Goal: Task Accomplishment & Management: Manage account settings

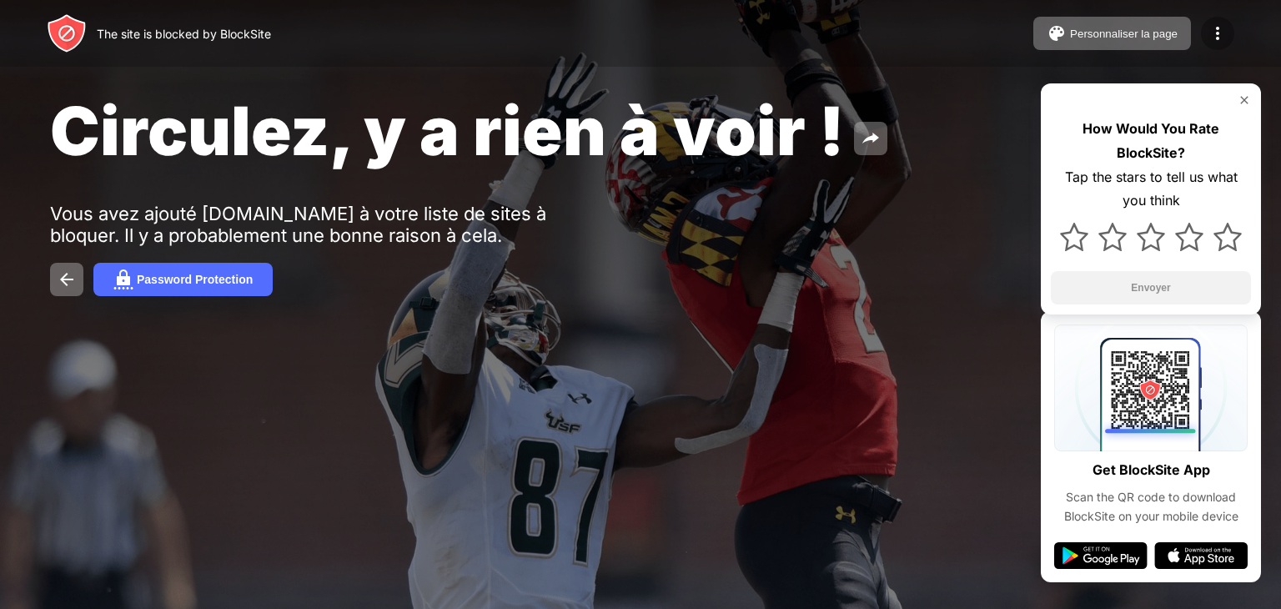
click at [1225, 29] on img at bounding box center [1218, 33] width 20 height 20
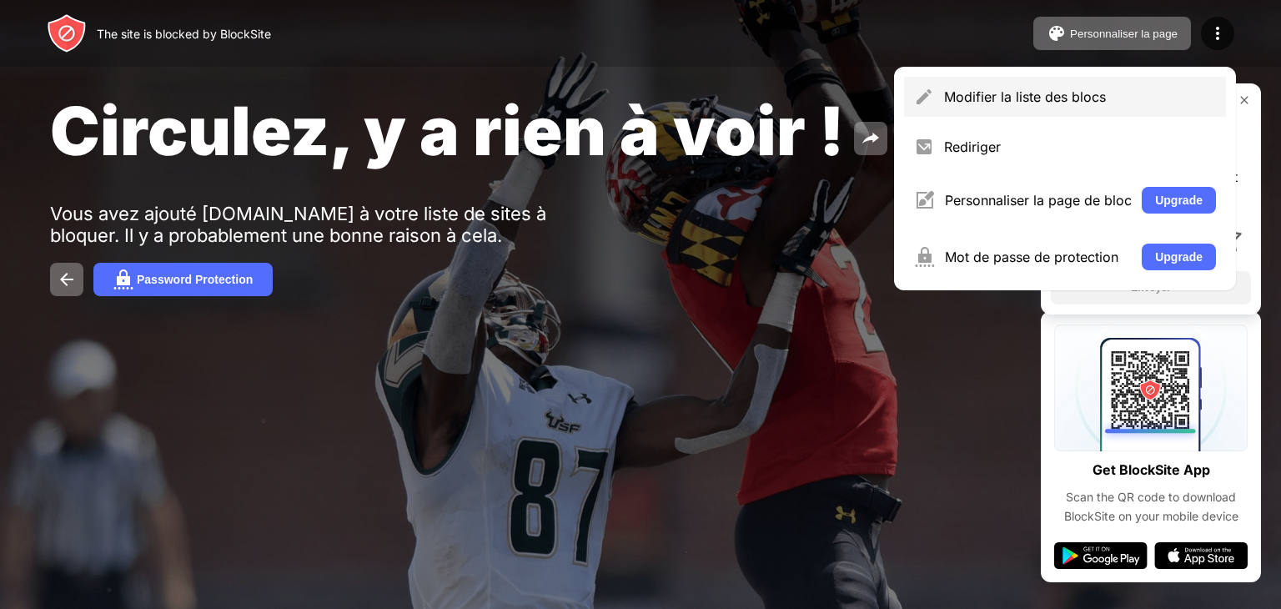
click at [1179, 91] on div "Modifier la liste des blocs" at bounding box center [1080, 96] width 272 height 17
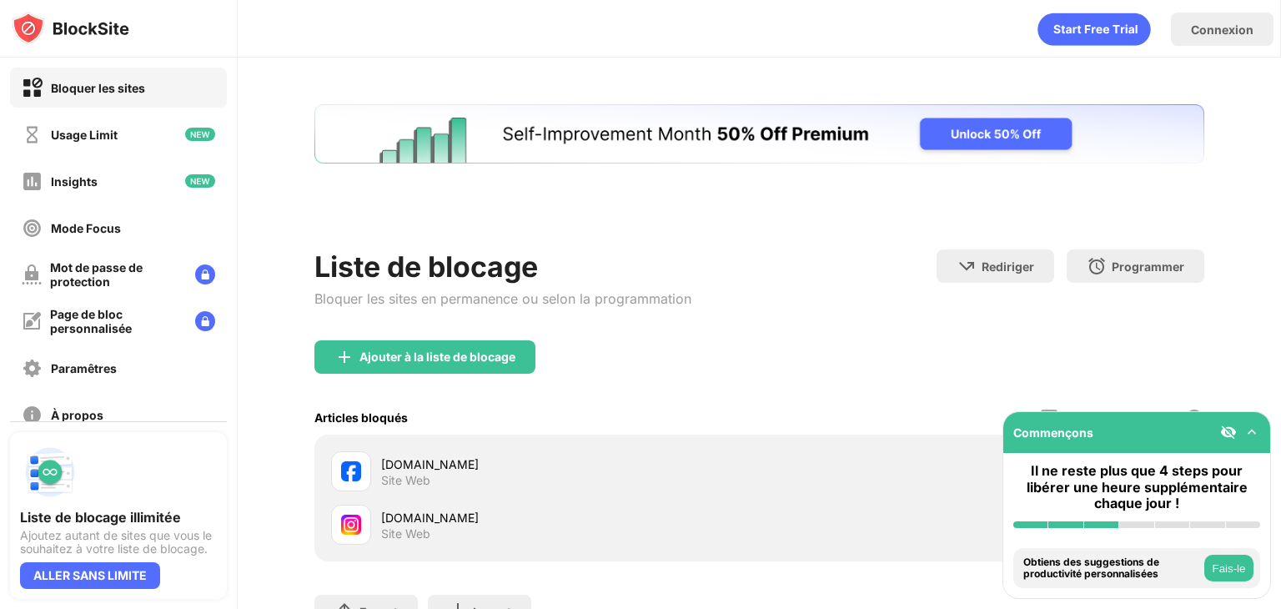
scroll to position [74, 0]
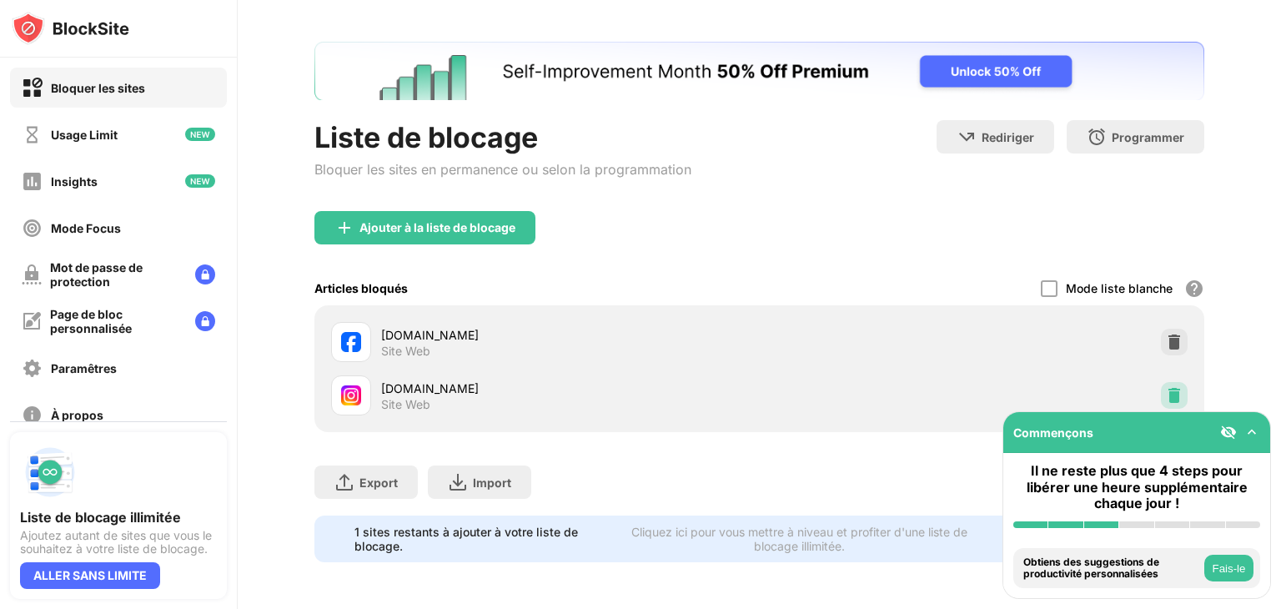
click at [1174, 382] on div at bounding box center [1174, 395] width 27 height 27
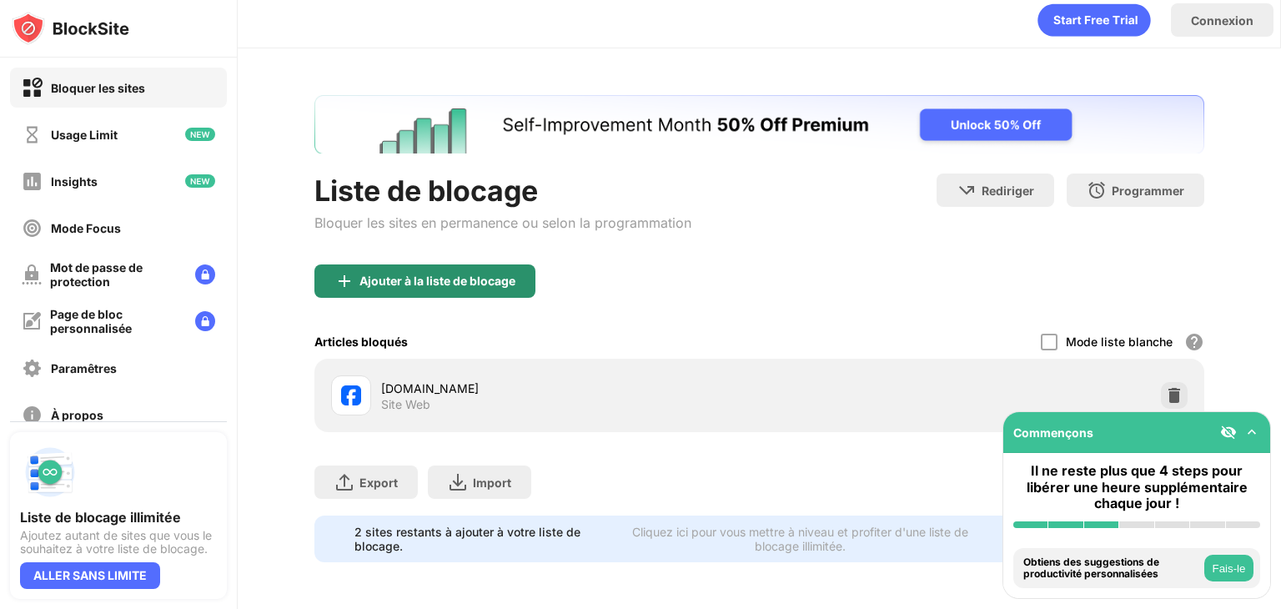
click at [468, 264] on div "Ajouter à la liste de blocage" at bounding box center [424, 280] width 221 height 33
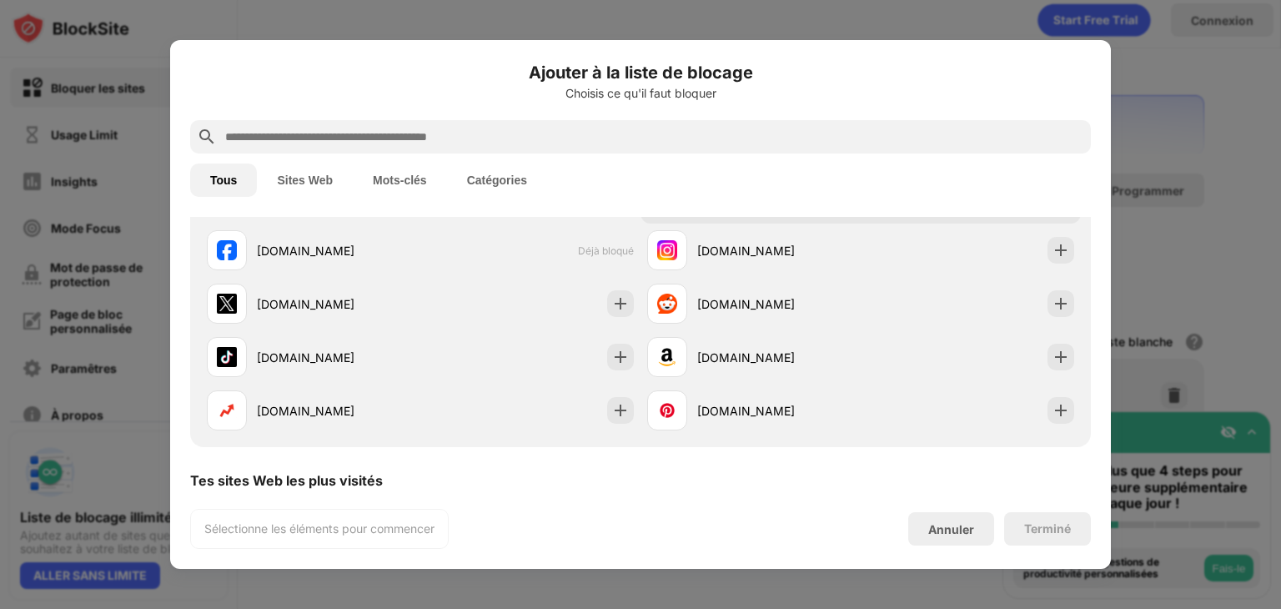
scroll to position [250, 0]
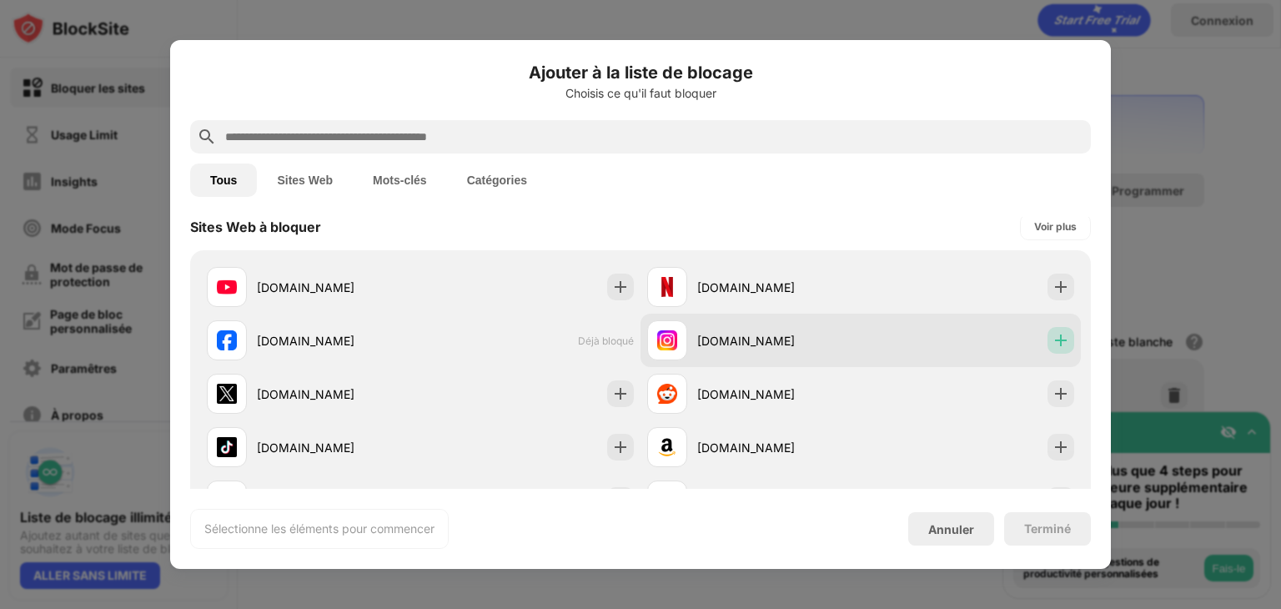
click at [1047, 330] on div at bounding box center [1060, 340] width 27 height 27
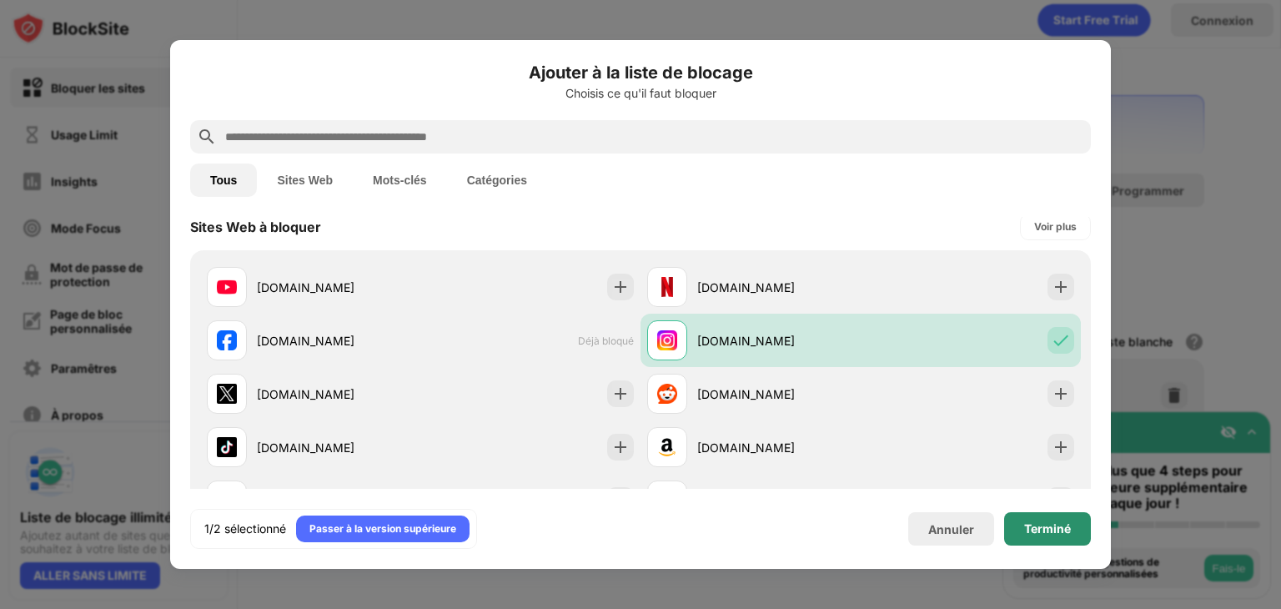
click at [1055, 515] on div "Terminé" at bounding box center [1047, 528] width 87 height 33
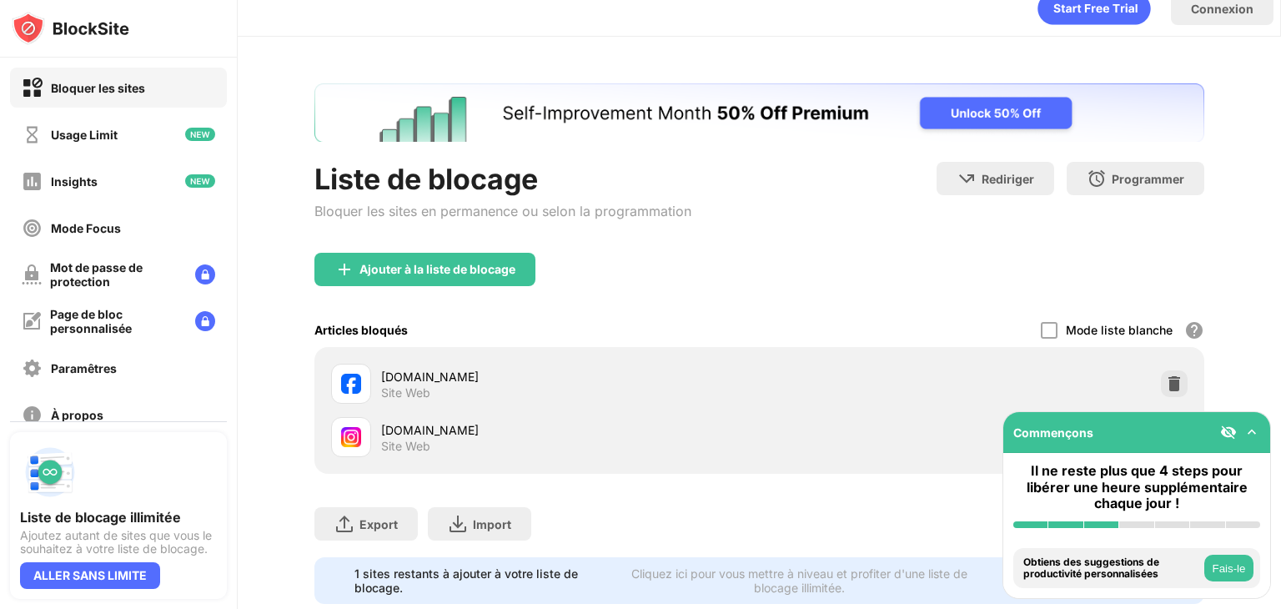
scroll to position [74, 0]
